Goal: Information Seeking & Learning: Learn about a topic

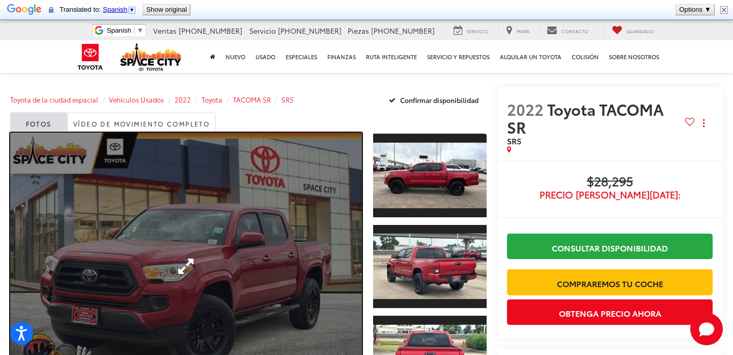
click at [214, 217] on link "Ampliar foto 0" at bounding box center [186, 265] width 352 height 267
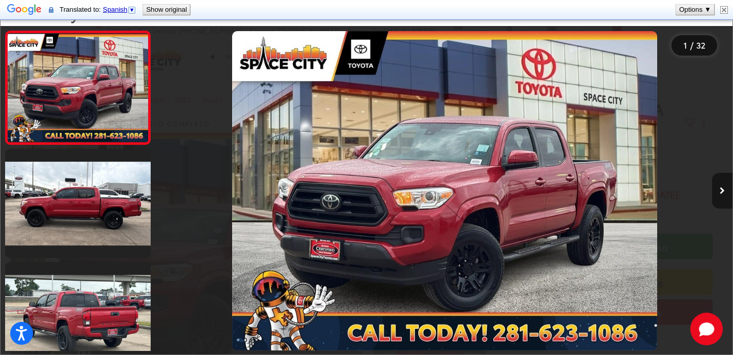
click at [725, 190] on icon "Siguiente imagen" at bounding box center [722, 190] width 5 height 7
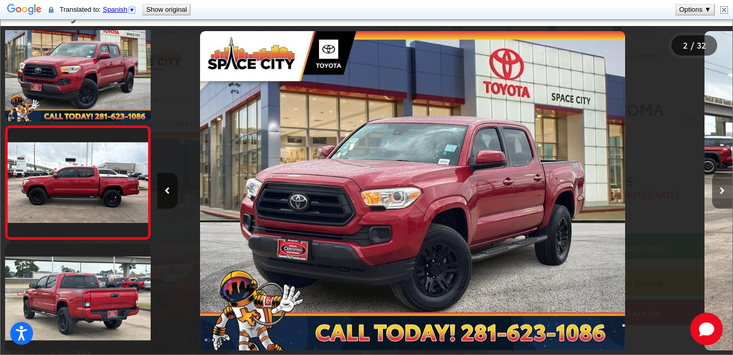
scroll to position [40, 0]
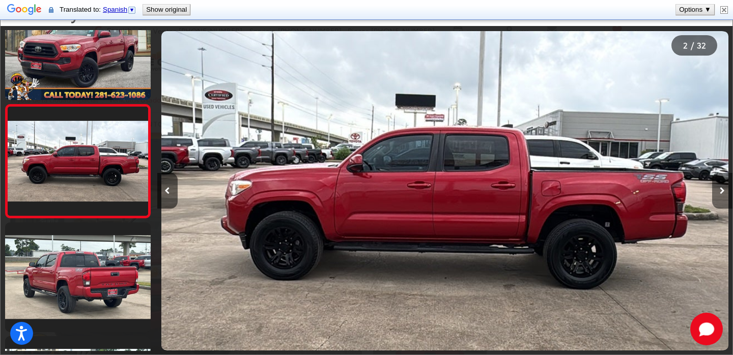
click at [725, 190] on icon "Siguiente imagen" at bounding box center [722, 190] width 5 height 7
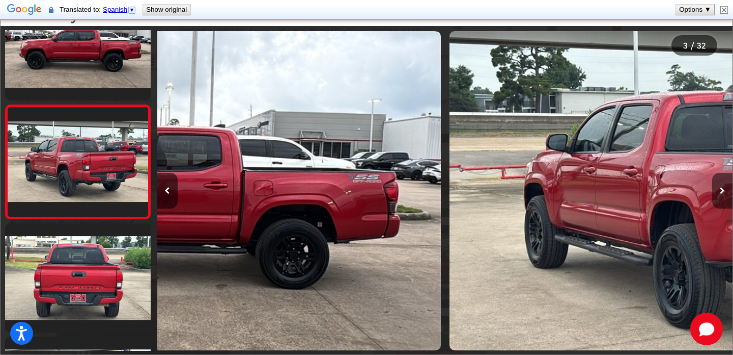
scroll to position [153, 0]
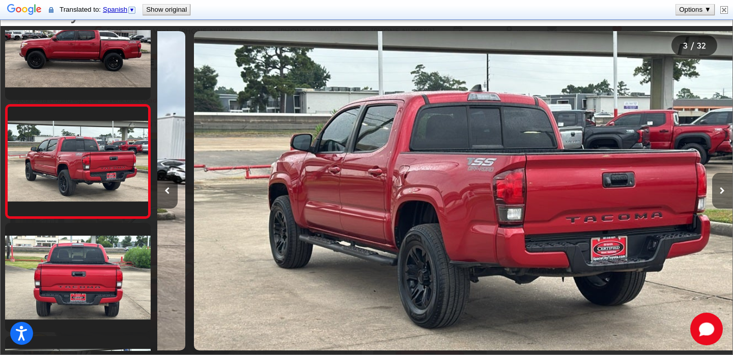
click at [725, 190] on icon "Siguiente imagen" at bounding box center [722, 190] width 5 height 7
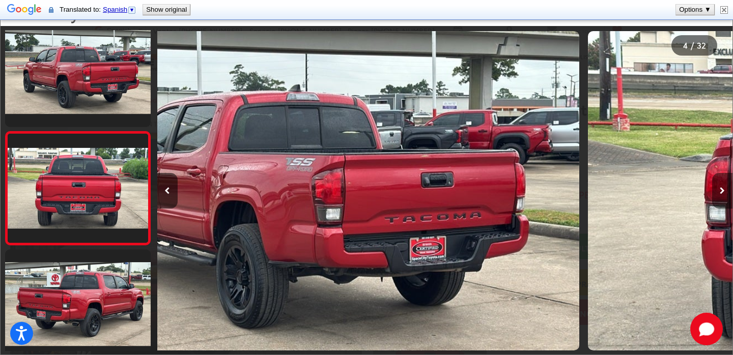
scroll to position [266, 0]
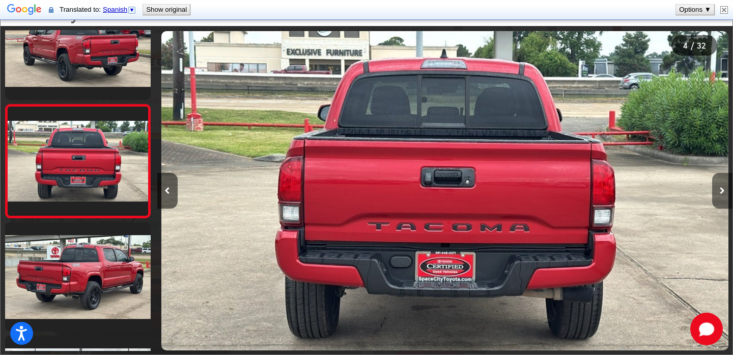
click at [725, 190] on icon "Siguiente imagen" at bounding box center [722, 190] width 5 height 7
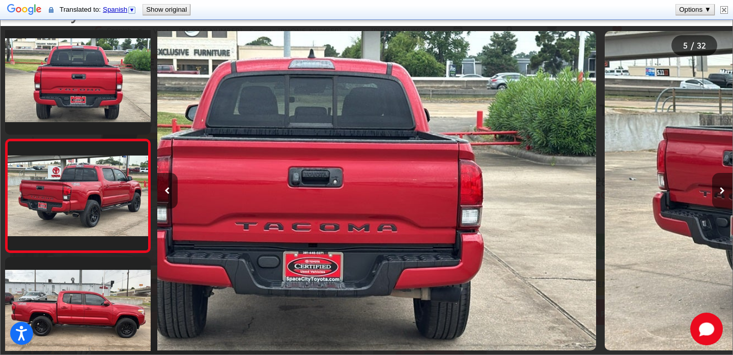
scroll to position [379, 0]
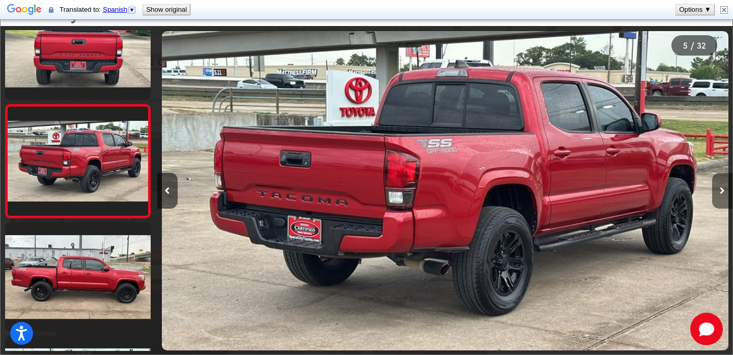
click at [725, 190] on icon "Siguiente imagen" at bounding box center [722, 190] width 5 height 7
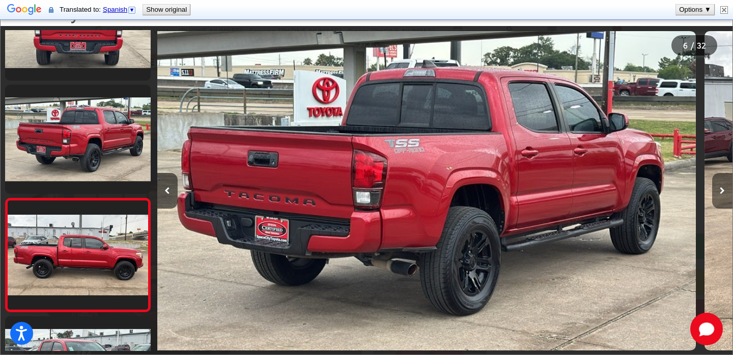
scroll to position [0, 0]
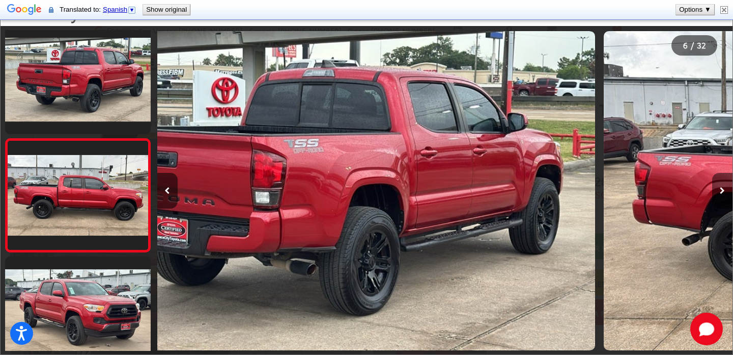
click at [725, 190] on icon "Siguiente imagen" at bounding box center [722, 190] width 5 height 7
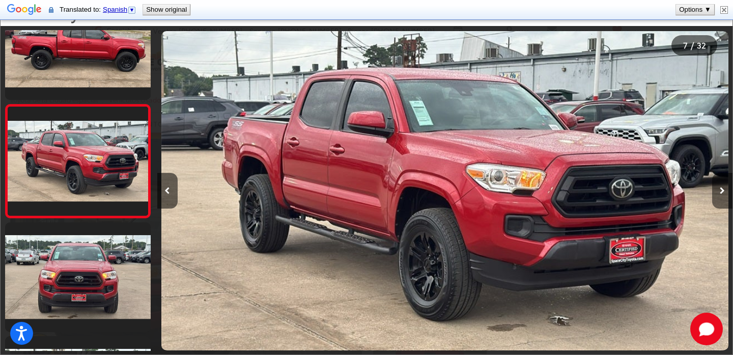
click at [724, 195] on button "Siguiente imagen" at bounding box center [723, 191] width 20 height 36
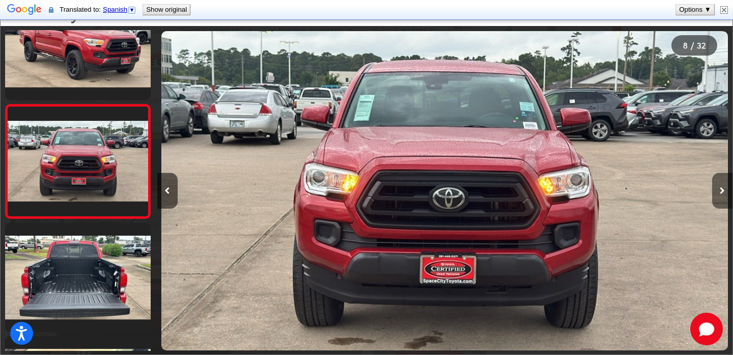
click at [724, 195] on button "Siguiente imagen" at bounding box center [723, 191] width 20 height 36
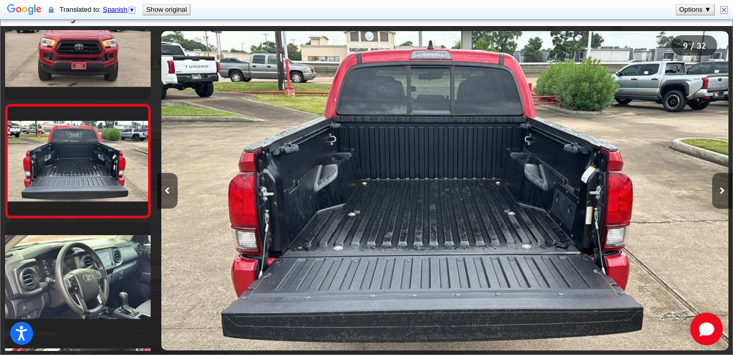
click at [724, 195] on button "Siguiente imagen" at bounding box center [723, 191] width 20 height 36
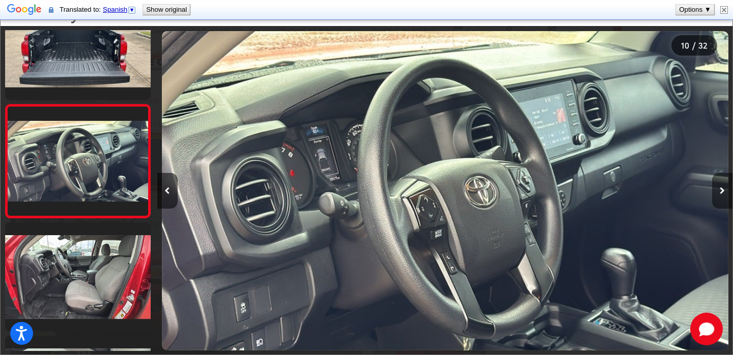
click at [724, 195] on button "Siguiente imagen" at bounding box center [723, 191] width 20 height 36
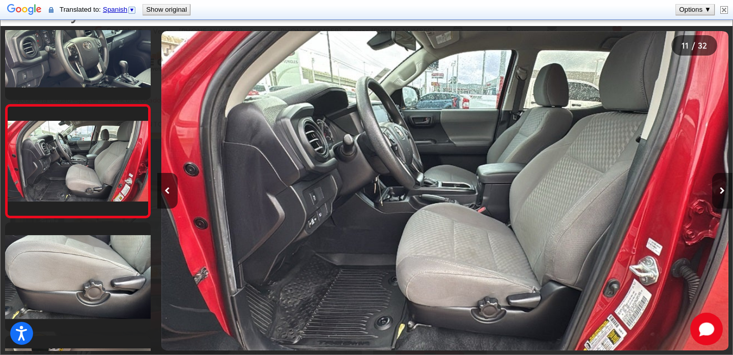
click at [724, 195] on button "Siguiente imagen" at bounding box center [723, 191] width 20 height 36
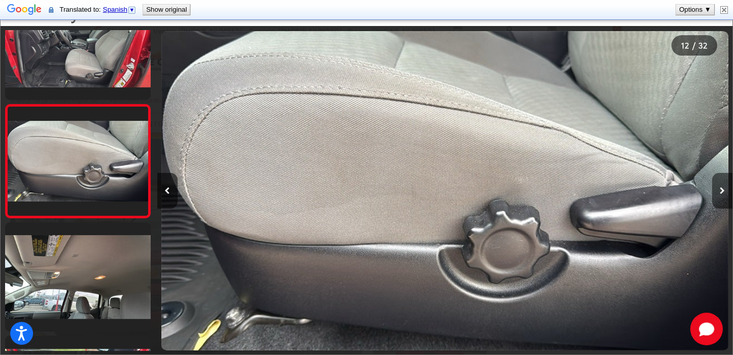
click at [724, 195] on button "Siguiente imagen" at bounding box center [723, 191] width 20 height 36
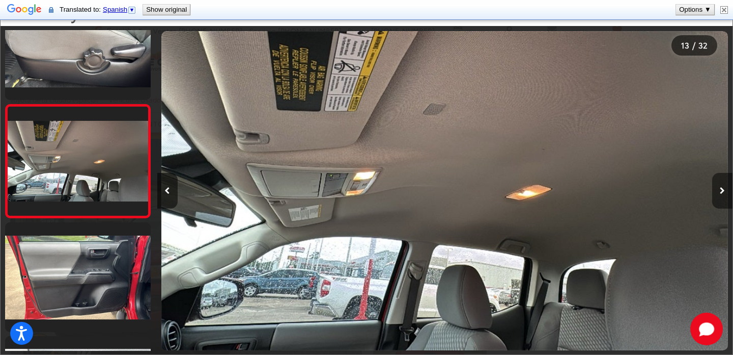
click at [724, 195] on button "Siguiente imagen" at bounding box center [723, 191] width 20 height 36
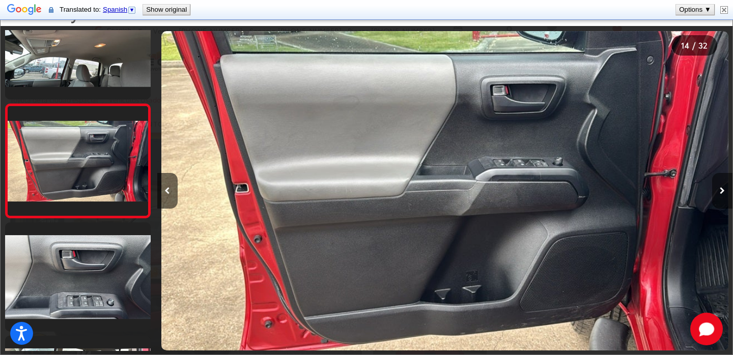
click at [724, 195] on button "Siguiente imagen" at bounding box center [723, 191] width 20 height 36
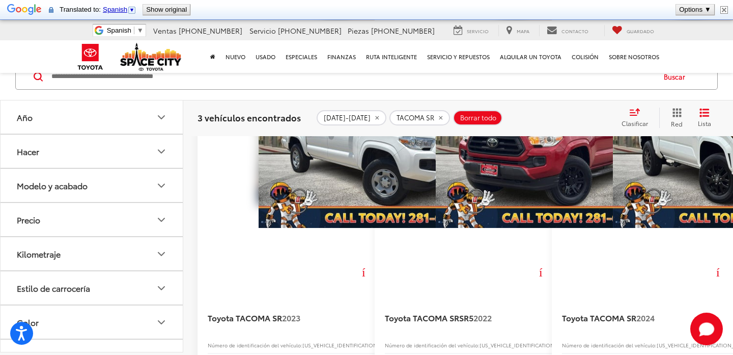
scroll to position [241, 0]
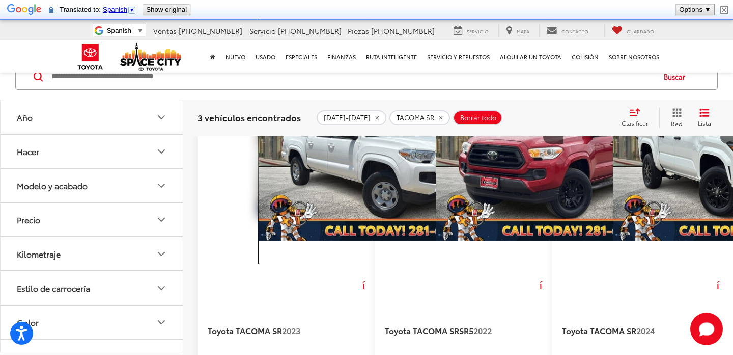
click at [389, 194] on img "Toyota TACOMA SR 2023 SR 0" at bounding box center [381, 148] width 244 height 183
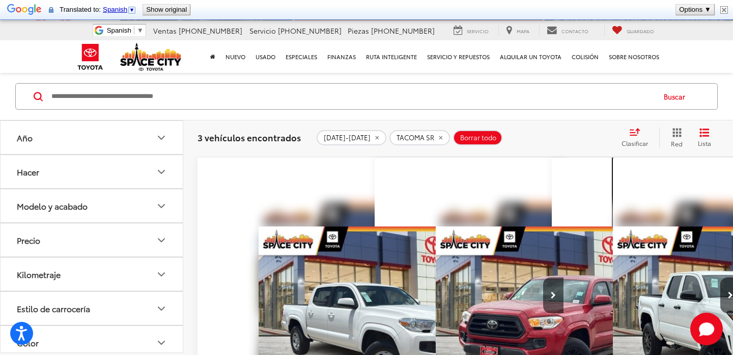
click at [678, 295] on img "Toyota TACOMA SR 2024 SR 0" at bounding box center [735, 317] width 244 height 183
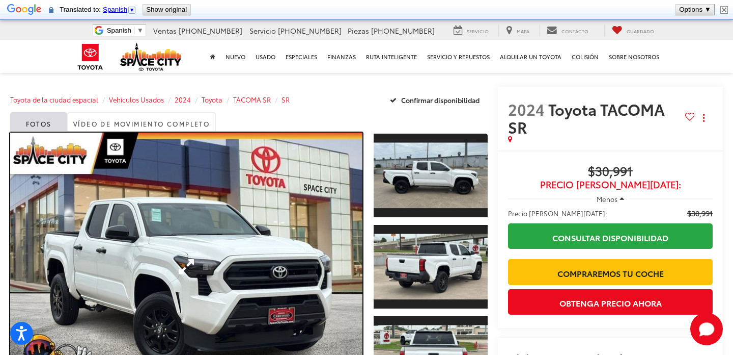
click at [223, 247] on link "Ampliar foto 0" at bounding box center [186, 266] width 352 height 268
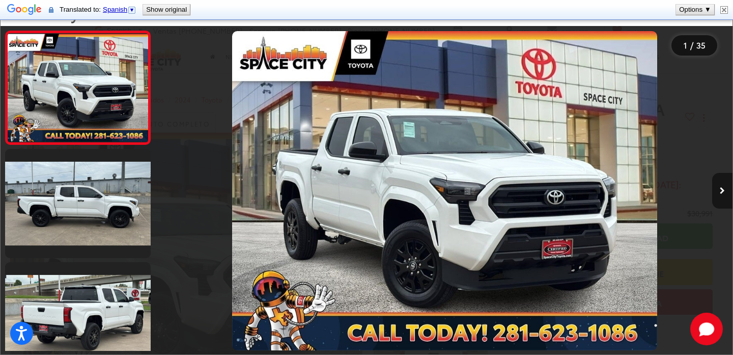
click at [720, 195] on button "Siguiente imagen" at bounding box center [723, 191] width 20 height 36
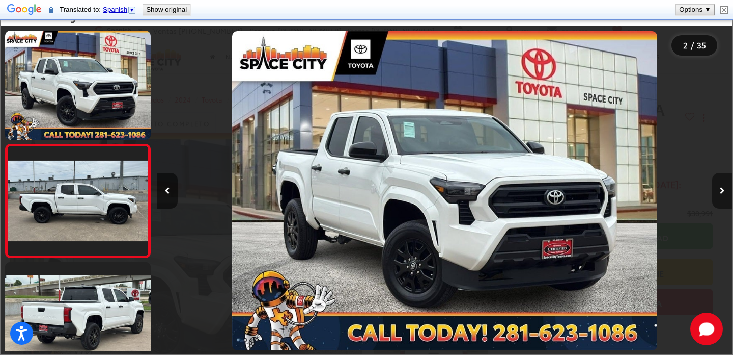
scroll to position [40, 0]
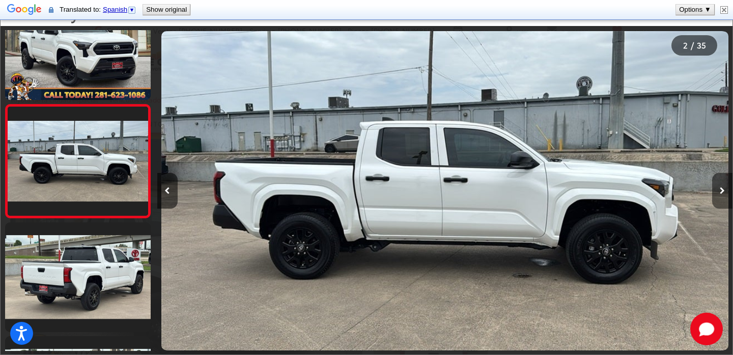
click at [720, 195] on button "Siguiente imagen" at bounding box center [723, 191] width 20 height 36
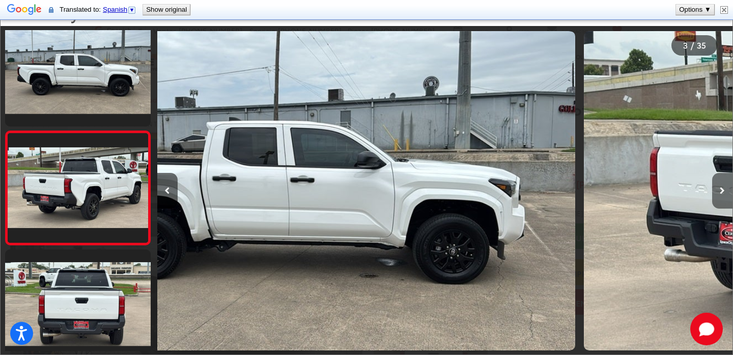
scroll to position [153, 0]
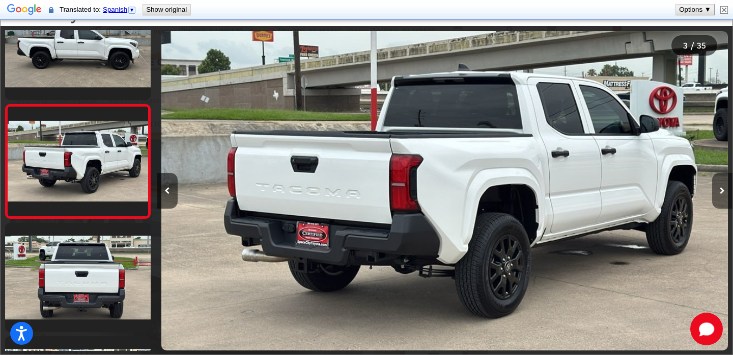
click at [720, 195] on button "Siguiente imagen" at bounding box center [723, 191] width 20 height 36
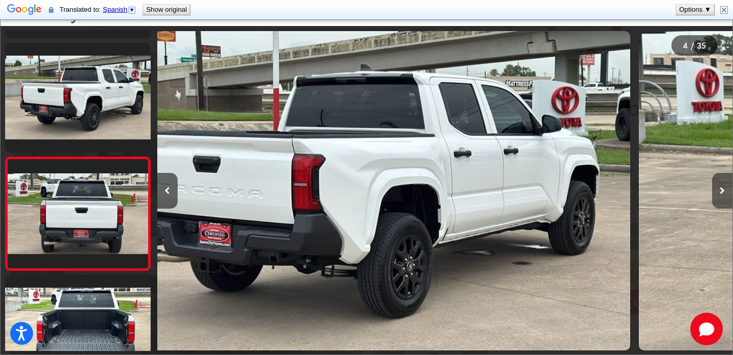
scroll to position [266, 0]
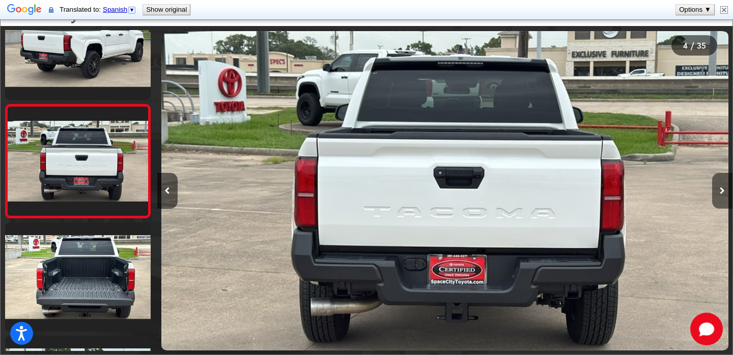
click at [720, 195] on button "Siguiente imagen" at bounding box center [723, 191] width 20 height 36
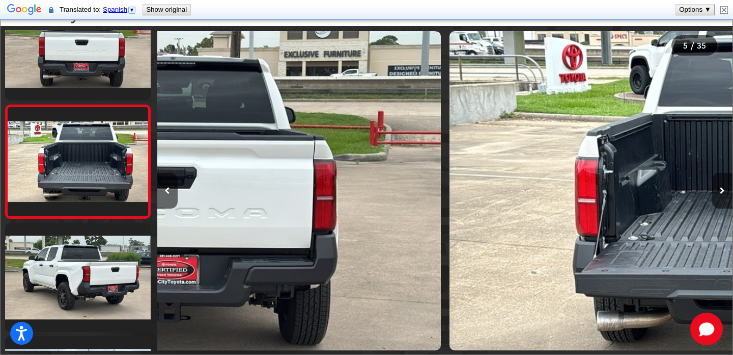
scroll to position [379, 0]
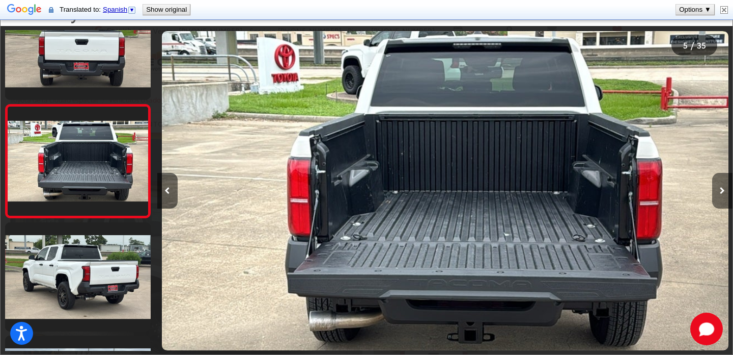
click at [720, 195] on button "Siguiente imagen" at bounding box center [723, 191] width 20 height 36
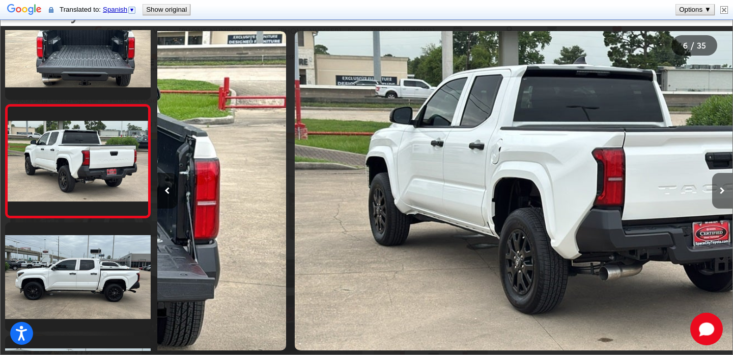
scroll to position [0, 2879]
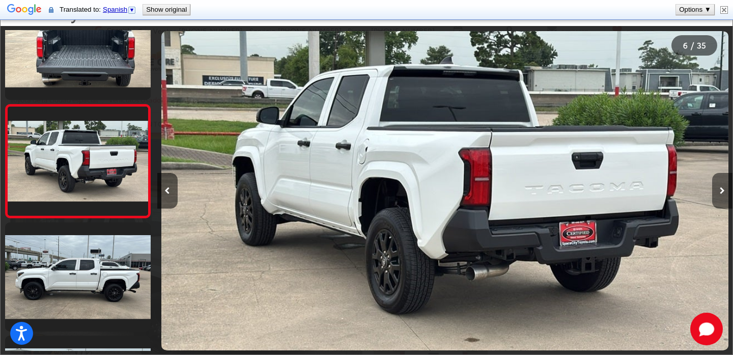
click at [720, 195] on button "Siguiente imagen" at bounding box center [723, 191] width 20 height 36
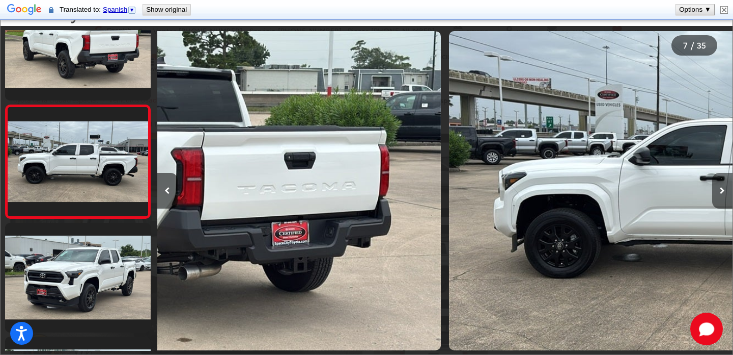
scroll to position [0, 0]
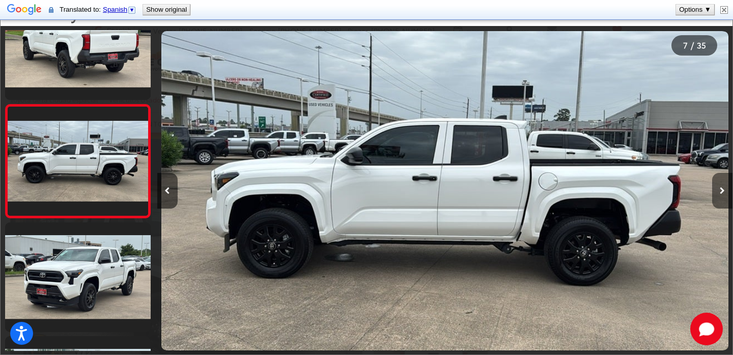
click at [720, 195] on button "Siguiente imagen" at bounding box center [723, 191] width 20 height 36
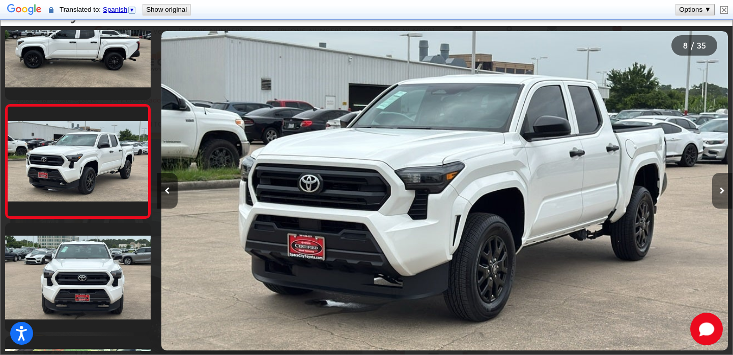
click at [720, 195] on button "Siguiente imagen" at bounding box center [723, 191] width 20 height 36
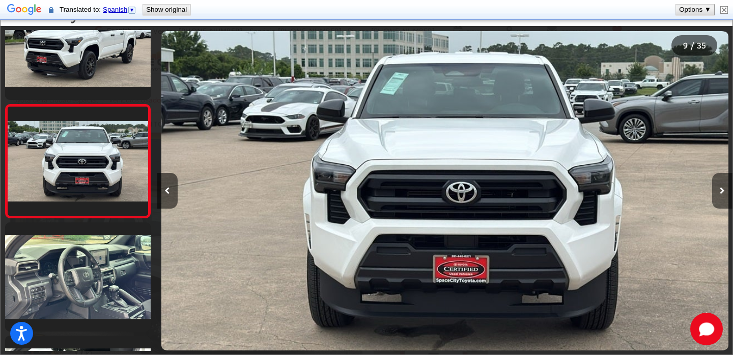
click at [720, 195] on button "Siguiente imagen" at bounding box center [723, 191] width 20 height 36
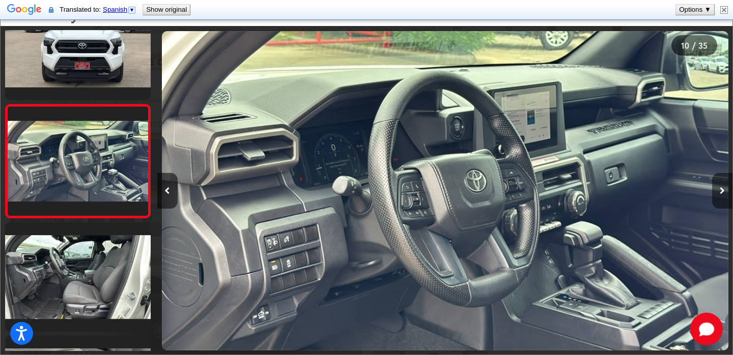
click at [722, 196] on button "Siguiente imagen" at bounding box center [723, 191] width 20 height 36
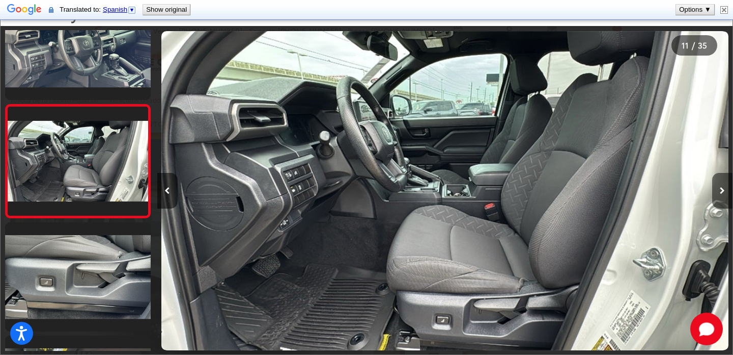
click at [722, 196] on button "Siguiente imagen" at bounding box center [723, 191] width 20 height 36
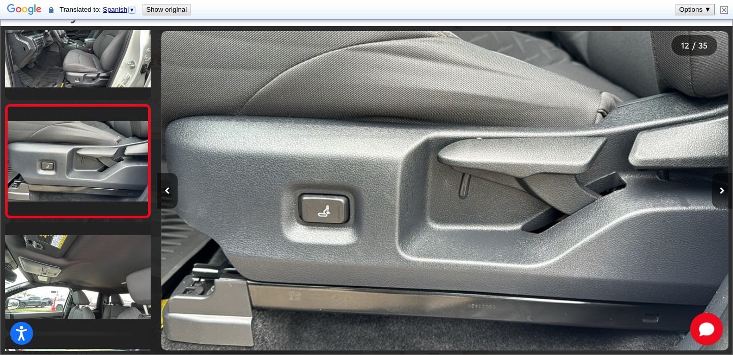
click at [722, 195] on button "Siguiente imagen" at bounding box center [723, 191] width 20 height 36
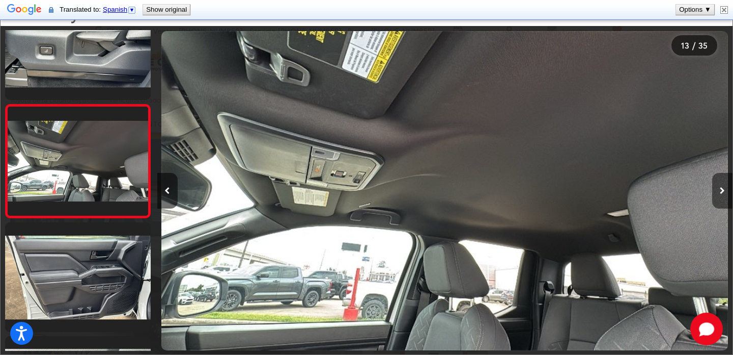
click at [722, 195] on button "Siguiente imagen" at bounding box center [723, 191] width 20 height 36
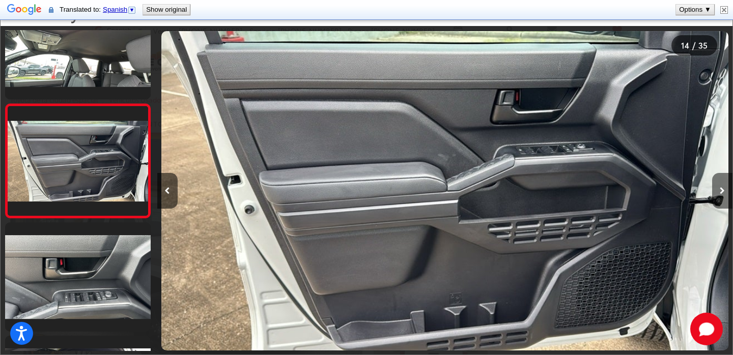
click at [722, 195] on button "Siguiente imagen" at bounding box center [723, 191] width 20 height 36
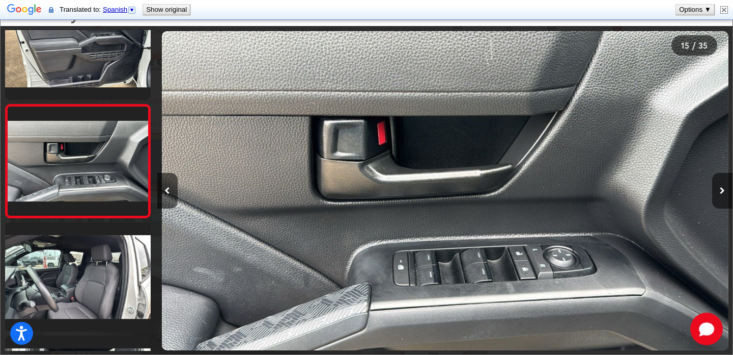
click at [710, 193] on div at bounding box center [661, 190] width 144 height 329
click at [722, 195] on button "Siguiente imagen" at bounding box center [723, 191] width 20 height 36
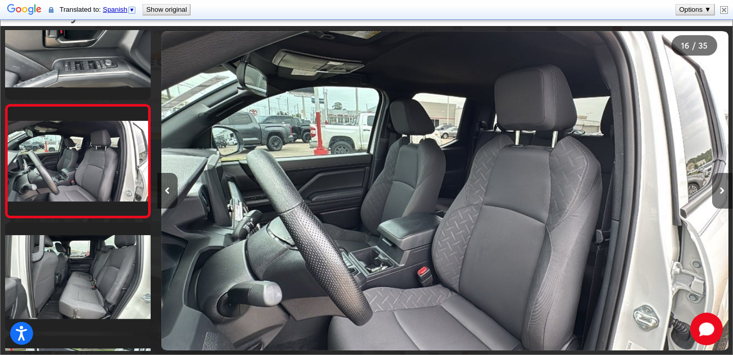
click at [722, 195] on button "Siguiente imagen" at bounding box center [723, 191] width 20 height 36
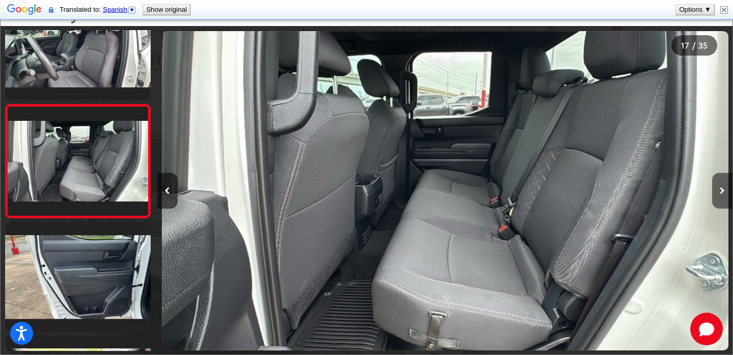
click at [721, 189] on icon "Siguiente imagen" at bounding box center [722, 190] width 5 height 7
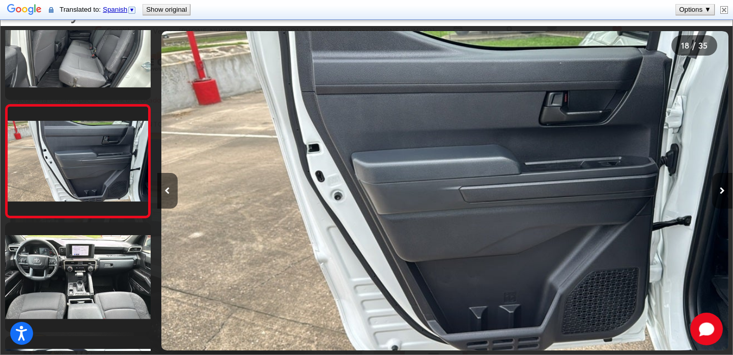
click at [721, 188] on icon "Siguiente imagen" at bounding box center [722, 190] width 5 height 7
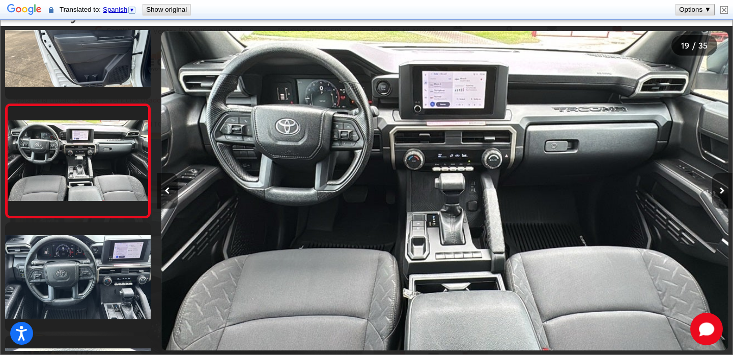
click at [721, 189] on icon "Siguiente imagen" at bounding box center [722, 190] width 5 height 7
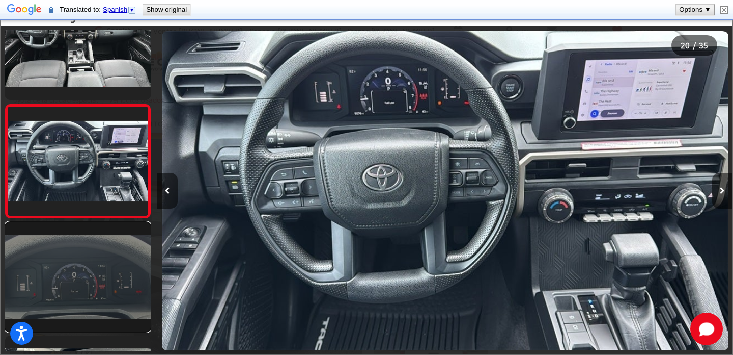
click at [114, 261] on link at bounding box center [78, 276] width 146 height 109
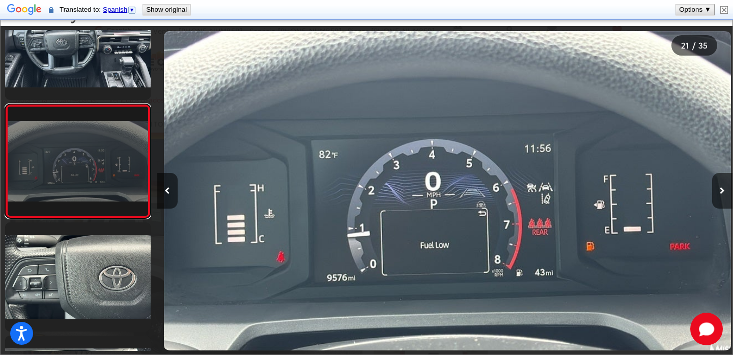
scroll to position [0, 11515]
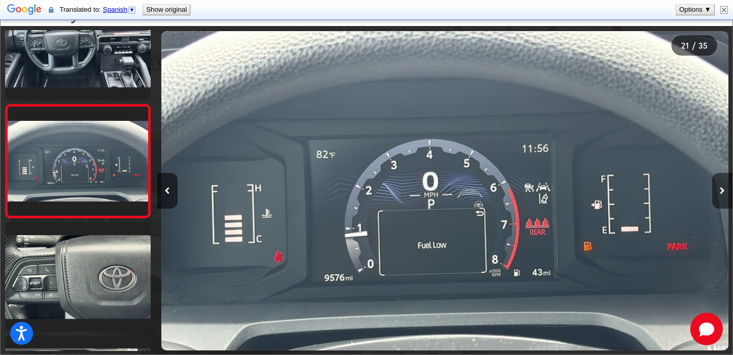
click at [722, 197] on button "Siguiente imagen" at bounding box center [723, 191] width 20 height 36
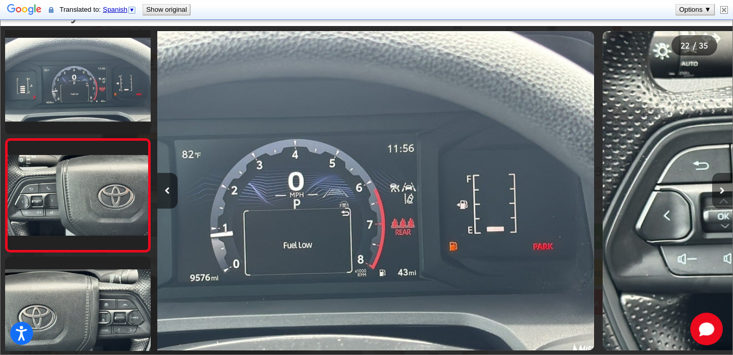
scroll to position [2303, 0]
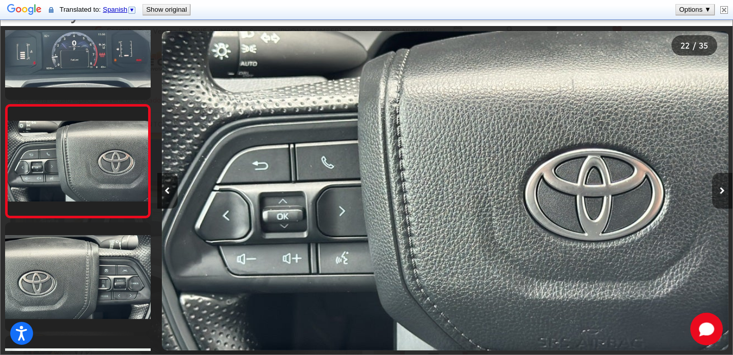
click at [722, 197] on button "Siguiente imagen" at bounding box center [723, 191] width 20 height 36
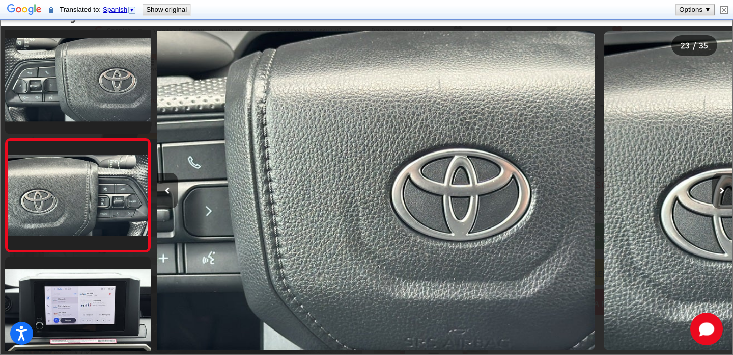
scroll to position [2416, 0]
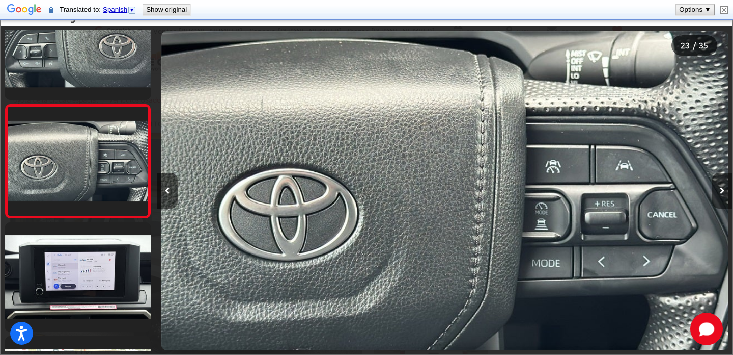
click at [722, 197] on button "Siguiente imagen" at bounding box center [723, 191] width 20 height 36
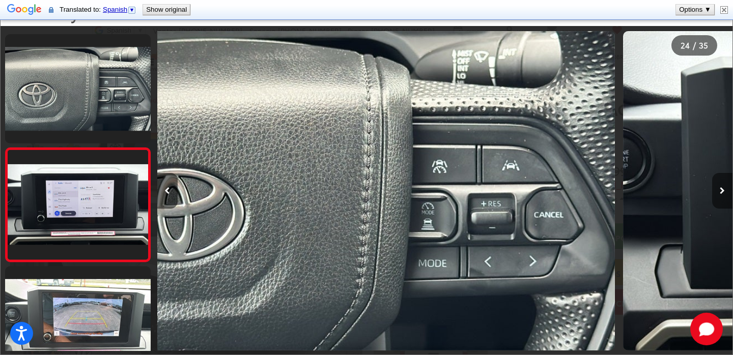
scroll to position [2529, 0]
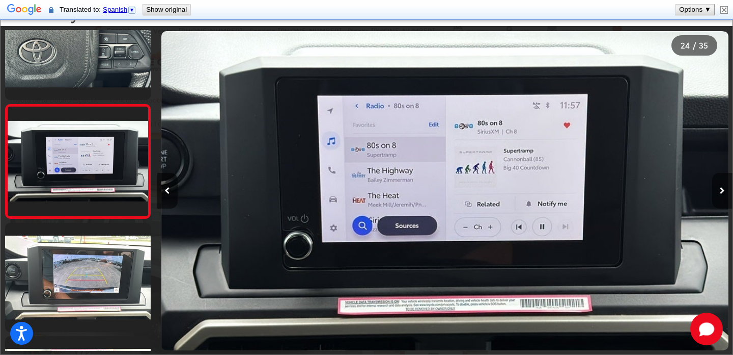
click at [722, 197] on button "Siguiente imagen" at bounding box center [723, 191] width 20 height 36
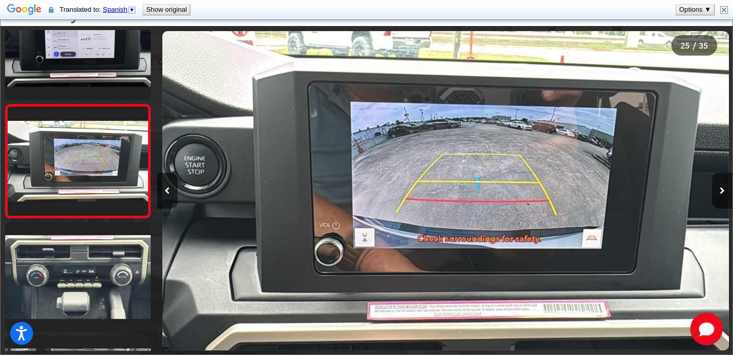
scroll to position [0, 13819]
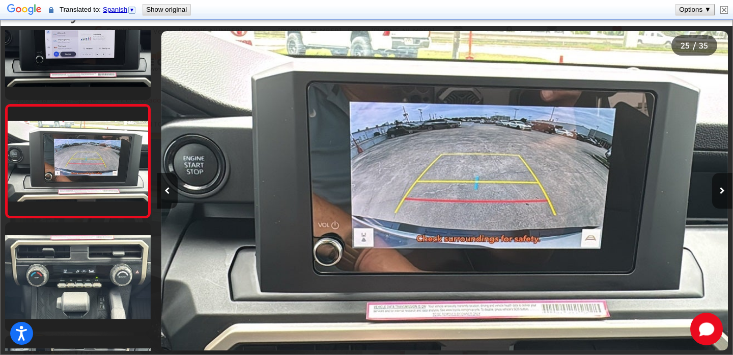
click at [720, 195] on button "Siguiente imagen" at bounding box center [723, 191] width 20 height 36
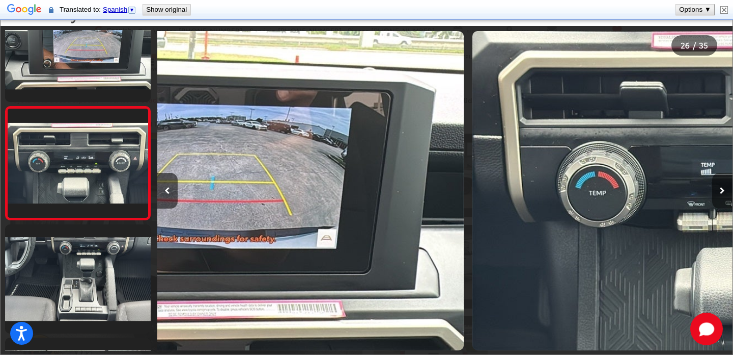
scroll to position [2756, 0]
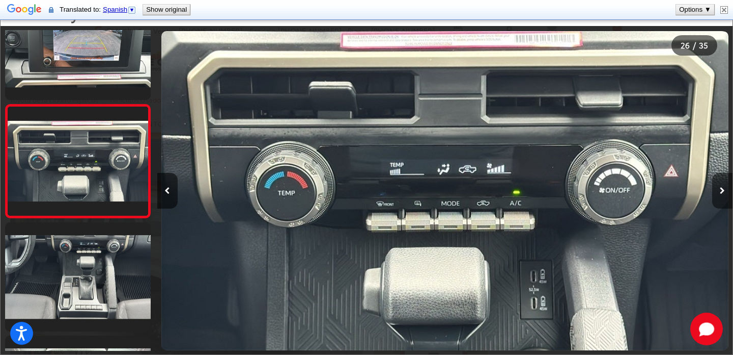
click at [720, 195] on button "Siguiente imagen" at bounding box center [723, 191] width 20 height 36
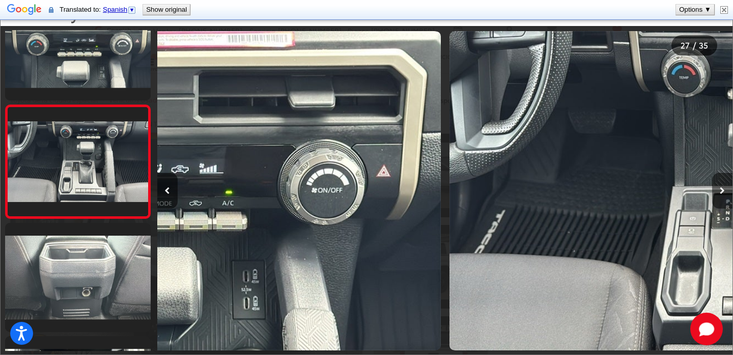
scroll to position [2869, 0]
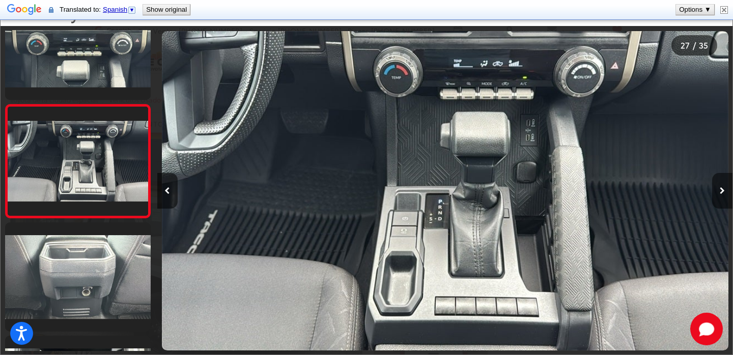
click at [720, 195] on button "Siguiente imagen" at bounding box center [723, 191] width 20 height 36
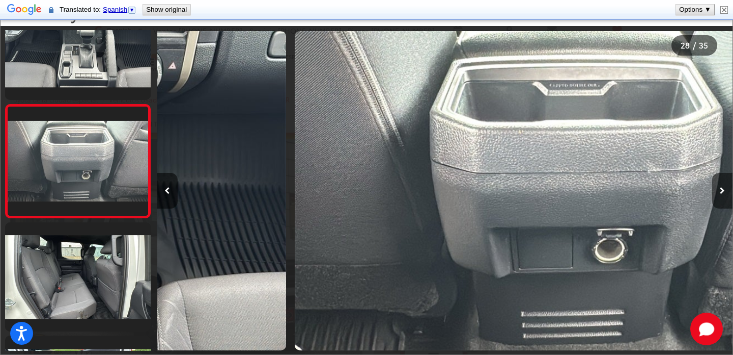
scroll to position [0, 15546]
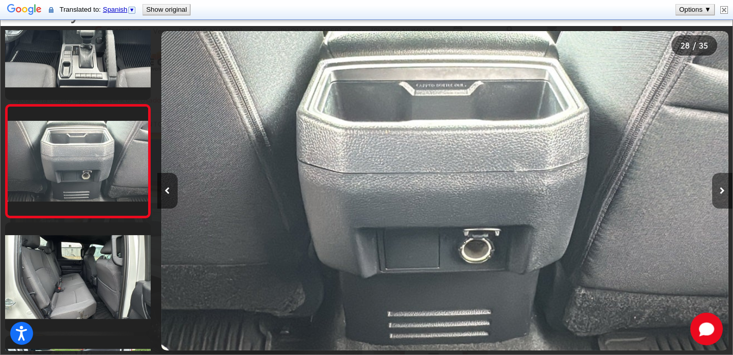
click at [720, 195] on button "Siguiente imagen" at bounding box center [723, 191] width 20 height 36
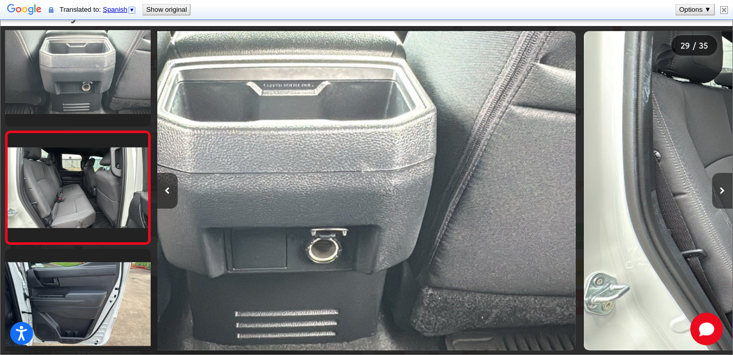
scroll to position [3095, 0]
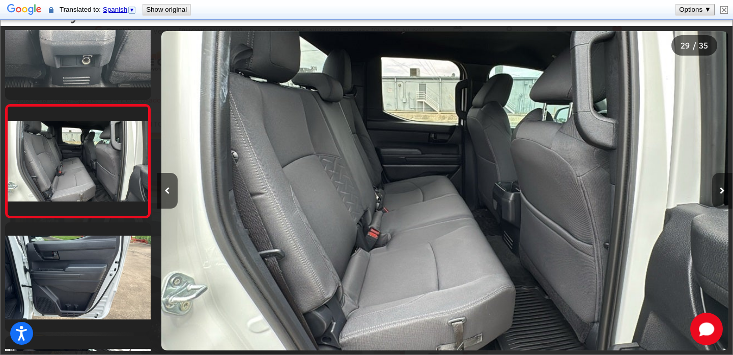
click at [720, 195] on button "Siguiente imagen" at bounding box center [723, 191] width 20 height 36
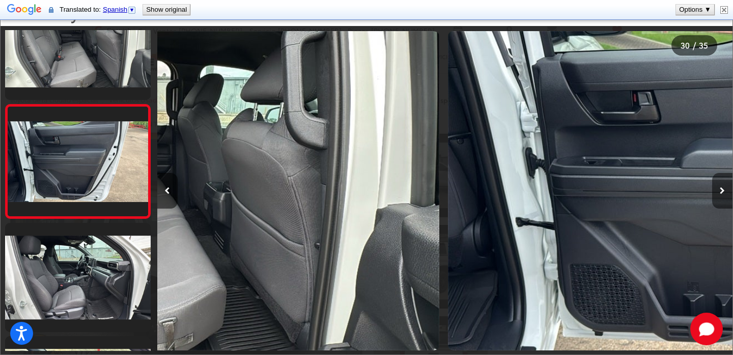
scroll to position [3209, 0]
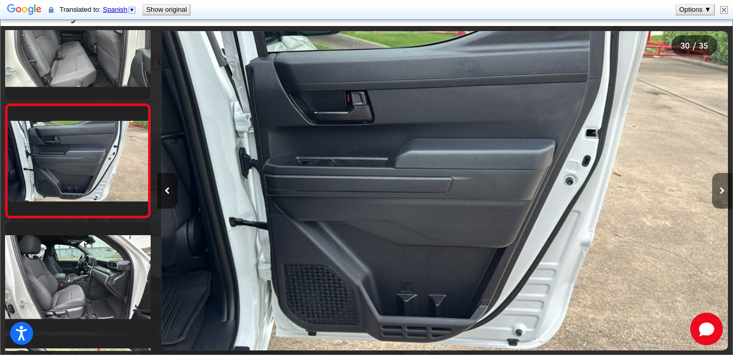
click at [720, 195] on button "Siguiente imagen" at bounding box center [723, 191] width 20 height 36
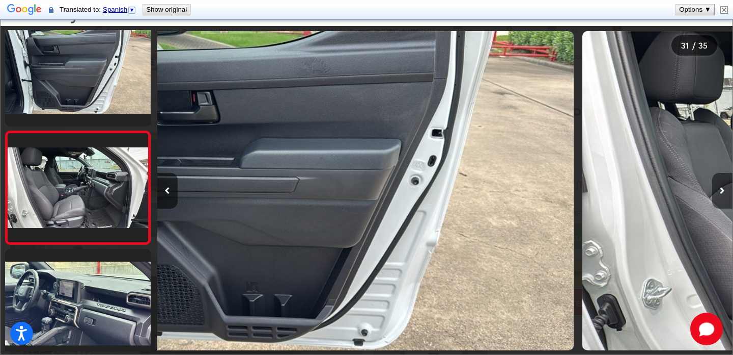
scroll to position [3322, 0]
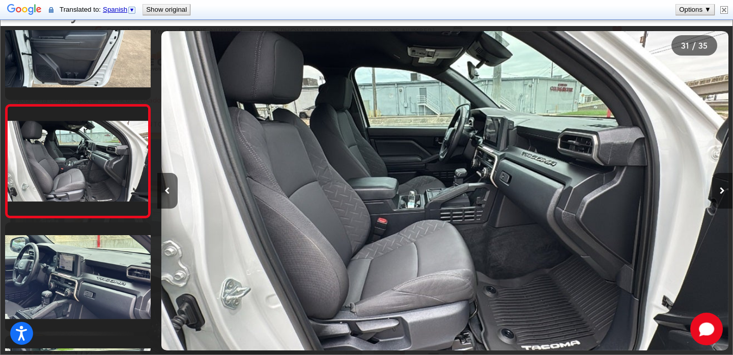
click at [720, 195] on button "Siguiente imagen" at bounding box center [723, 191] width 20 height 36
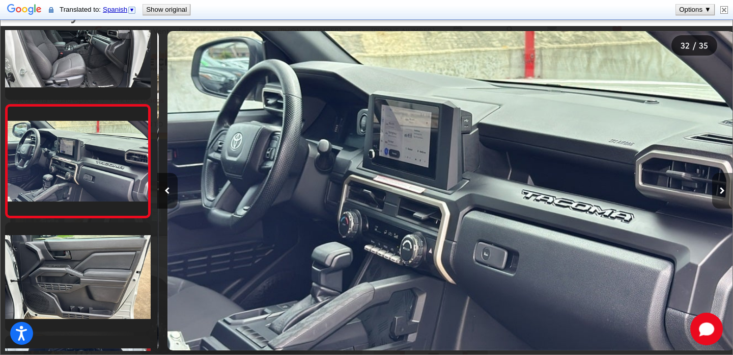
scroll to position [0, 17848]
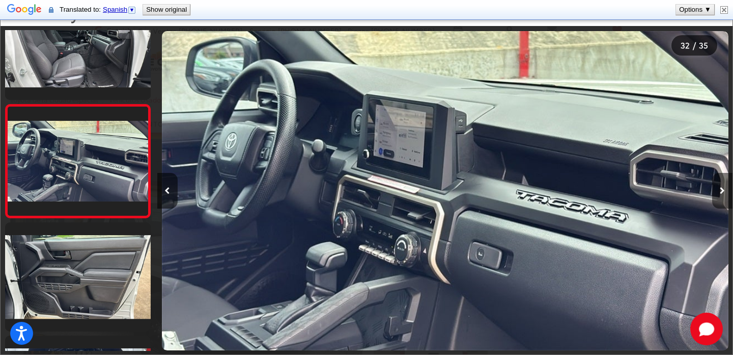
click at [721, 195] on button "Siguiente imagen" at bounding box center [723, 191] width 20 height 36
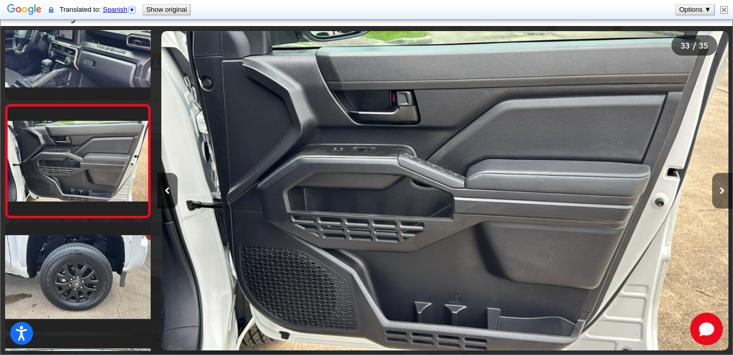
click at [721, 195] on button "Siguiente imagen" at bounding box center [723, 191] width 20 height 36
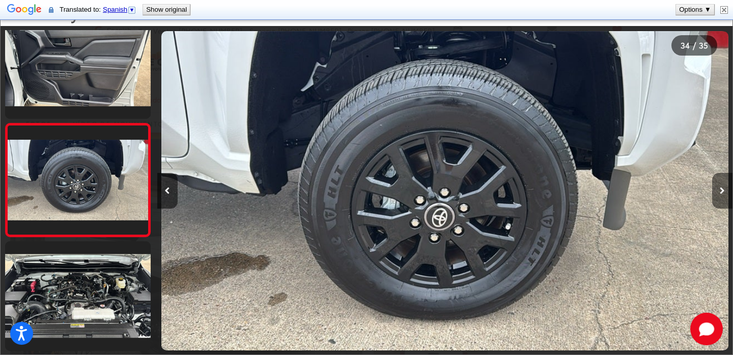
click at [721, 195] on button "Siguiente imagen" at bounding box center [723, 191] width 20 height 36
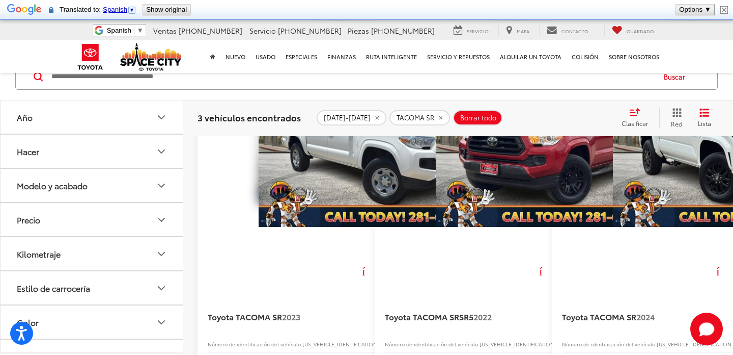
scroll to position [225, 0]
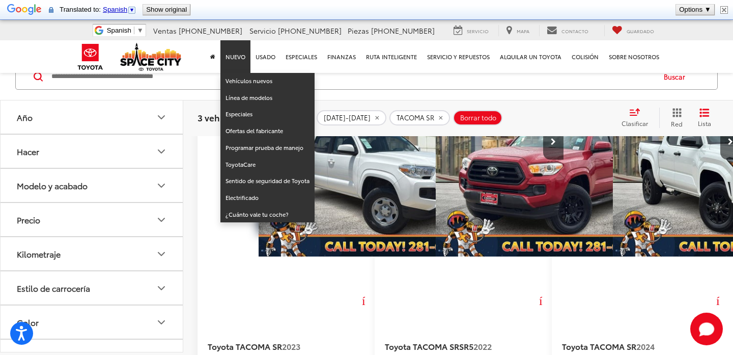
click at [234, 65] on link "Nuevo" at bounding box center [236, 56] width 30 height 33
click at [241, 83] on font "Vehículos nuevos" at bounding box center [249, 80] width 47 height 8
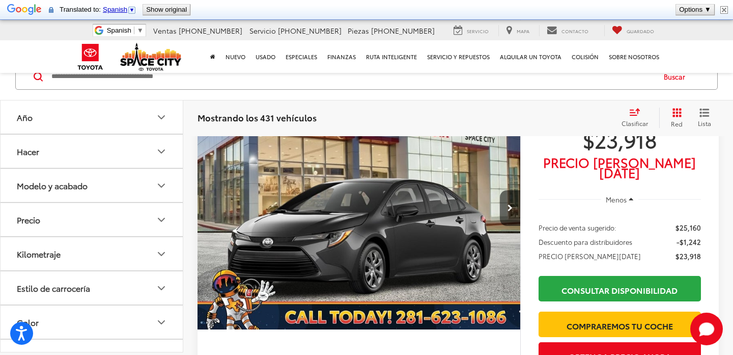
scroll to position [1422, 0]
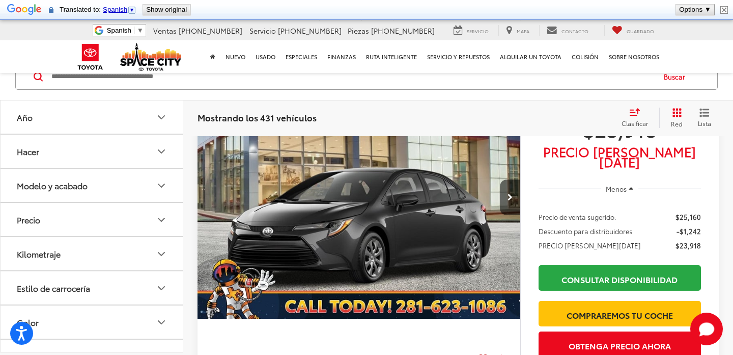
click at [161, 254] on icon "Kilometraje" at bounding box center [161, 253] width 6 height 3
click at [164, 148] on icon "Hacer" at bounding box center [161, 151] width 12 height 12
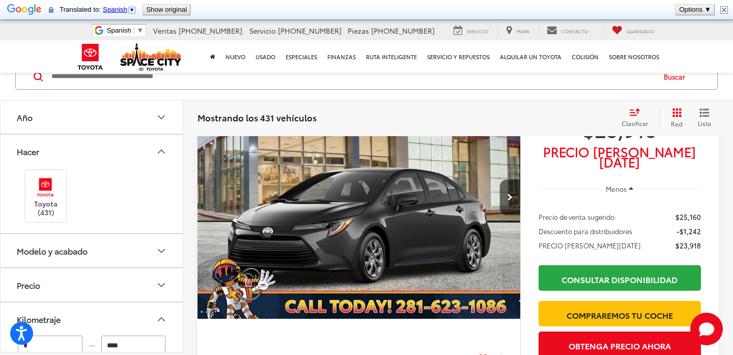
click at [163, 119] on icon "Año" at bounding box center [161, 117] width 12 height 12
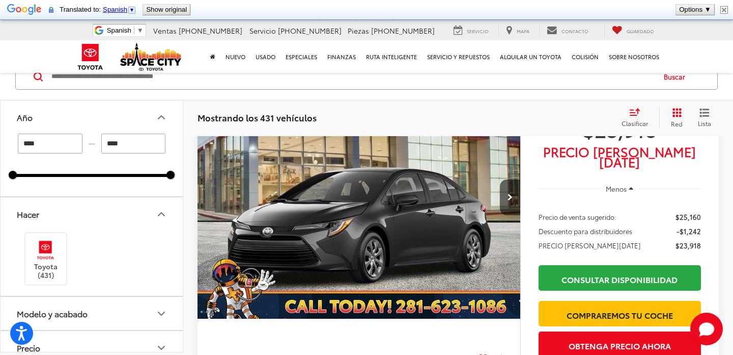
click at [58, 146] on input "****" at bounding box center [50, 143] width 65 height 20
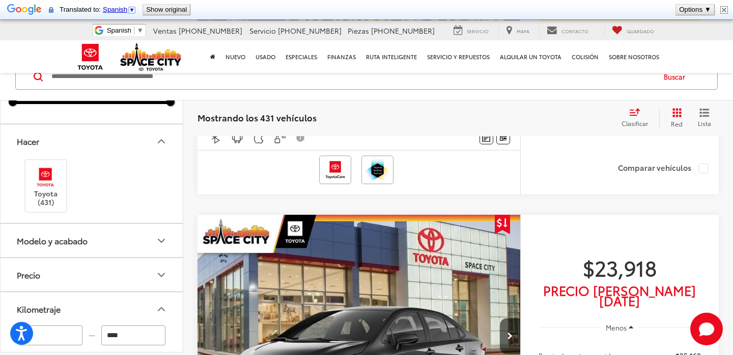
scroll to position [0, 0]
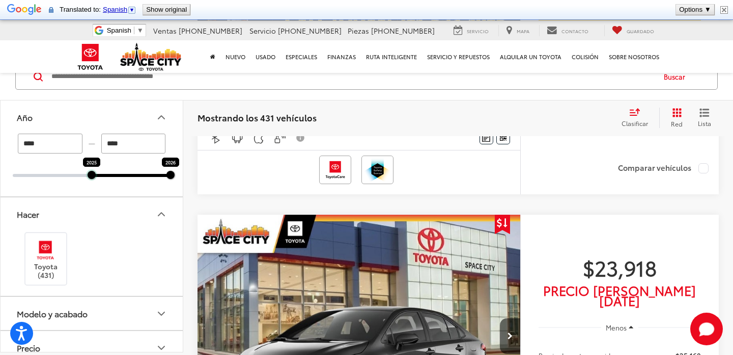
drag, startPoint x: 13, startPoint y: 178, endPoint x: 65, endPoint y: 176, distance: 52.5
click at [65, 176] on div "2025 2026" at bounding box center [92, 175] width 158 height 3
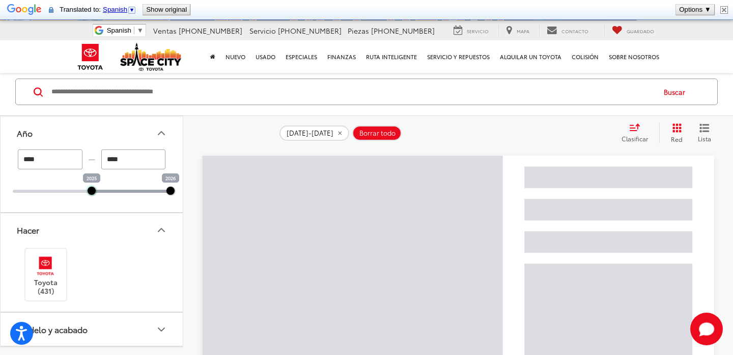
scroll to position [71, 0]
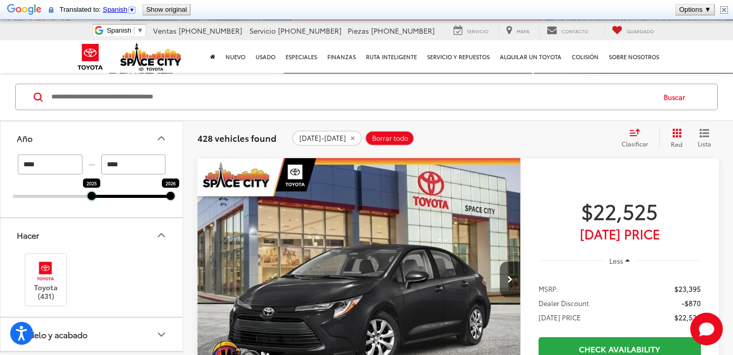
drag, startPoint x: 91, startPoint y: 171, endPoint x: 107, endPoint y: 175, distance: 16.3
click at [107, 175] on div "**** — **** 2025 2026" at bounding box center [92, 175] width 158 height 43
type input "****"
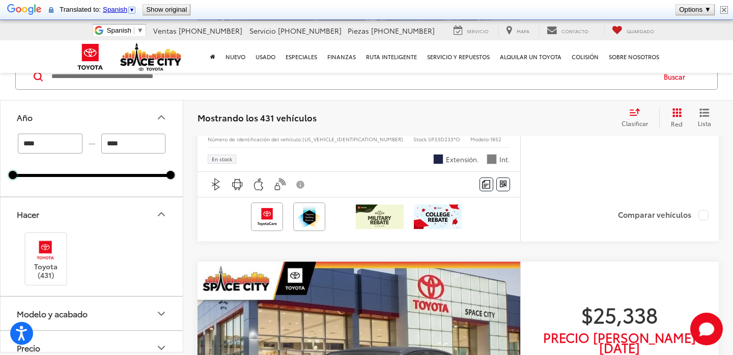
scroll to position [2699, 0]
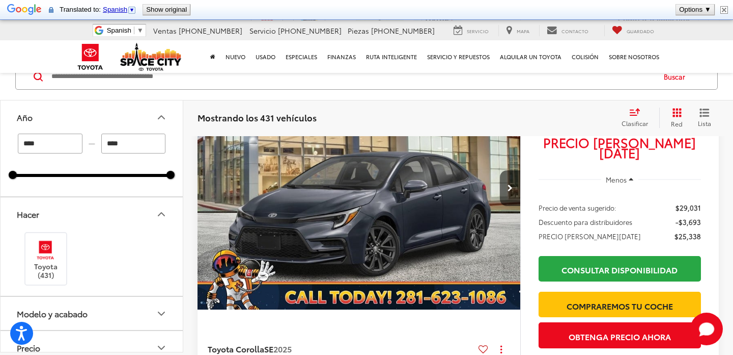
click at [166, 313] on icon "Modelo y acabado" at bounding box center [161, 313] width 12 height 12
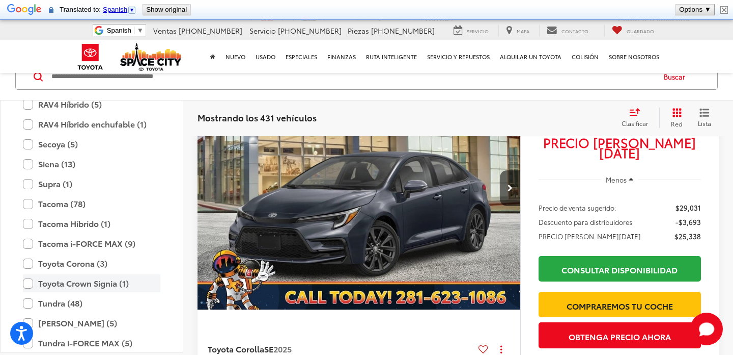
scroll to position [599, 0]
click at [28, 205] on label "Tacoma (78)" at bounding box center [92, 205] width 138 height 18
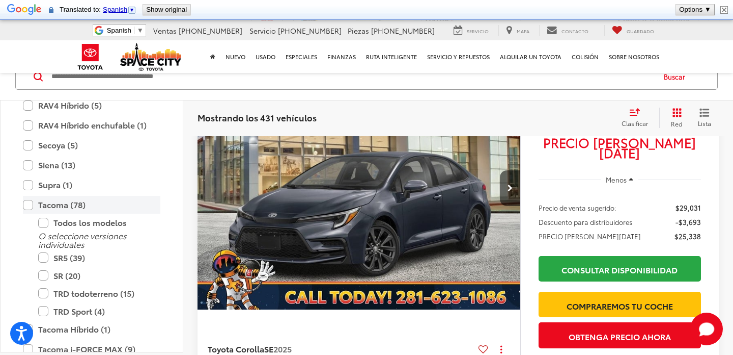
type input "****"
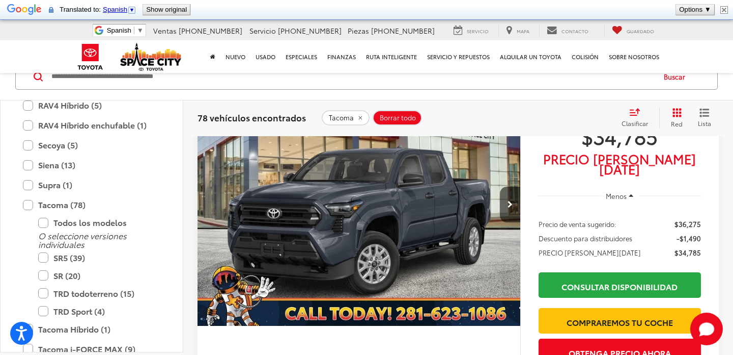
scroll to position [136, 0]
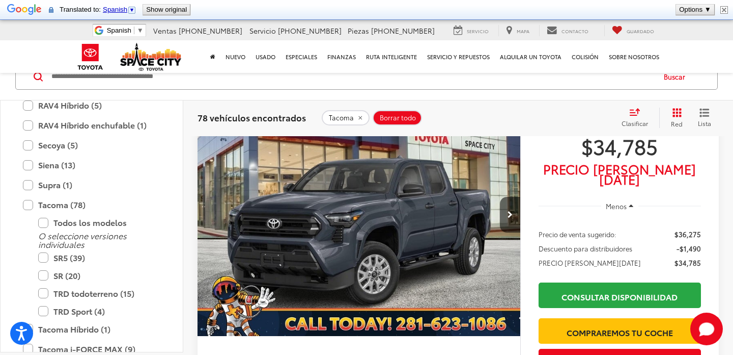
click at [385, 212] on img "Toyota Tacoma SR 2024 0" at bounding box center [359, 214] width 324 height 243
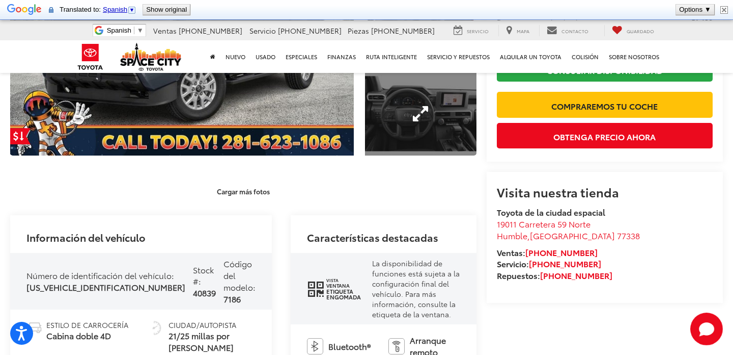
scroll to position [310, 0]
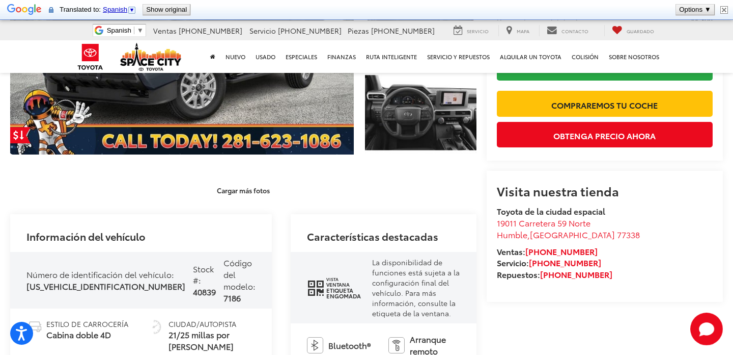
click at [224, 288] on div "Código del modelo: 7186" at bounding box center [240, 280] width 32 height 46
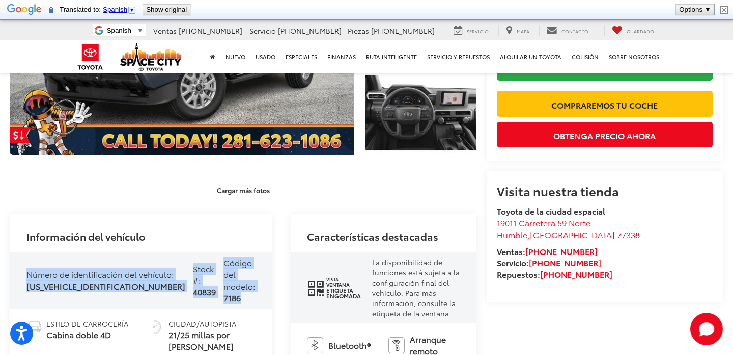
drag, startPoint x: 23, startPoint y: 260, endPoint x: 195, endPoint y: 294, distance: 175.0
click at [195, 294] on div "Número de identificación del vehículo: [US_VEHICLE_IDENTIFICATION_NUMBER] Stock…" at bounding box center [141, 280] width 262 height 57
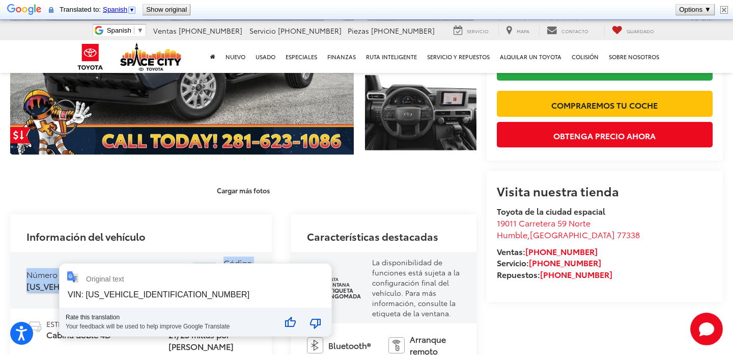
copy div "Número de identificación del vehículo: [US_VEHICLE_IDENTIFICATION_NUMBER] Stock…"
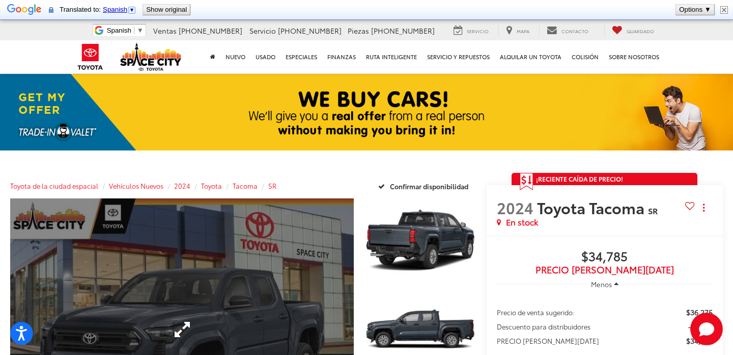
scroll to position [0, 0]
